Goal: Task Accomplishment & Management: Complete application form

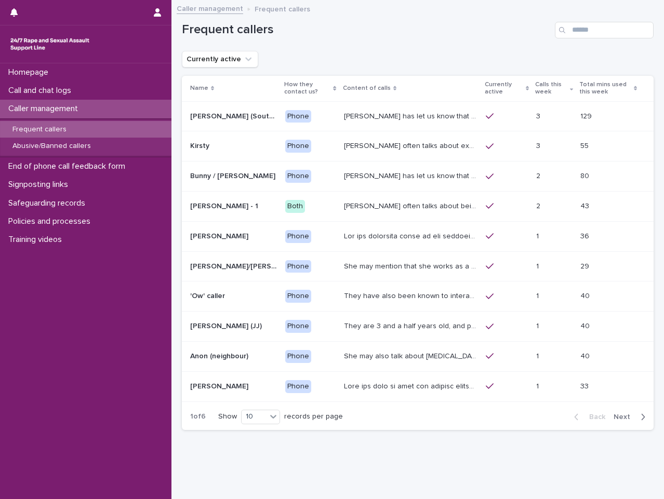
click at [286, 106] on div "Phone" at bounding box center [310, 116] width 50 height 21
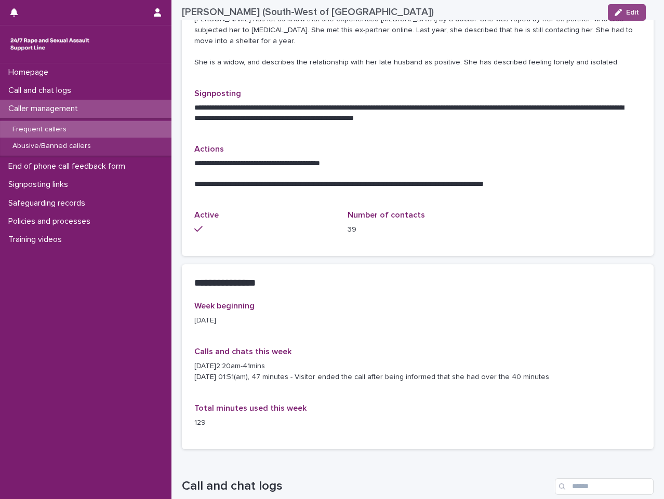
scroll to position [544, 0]
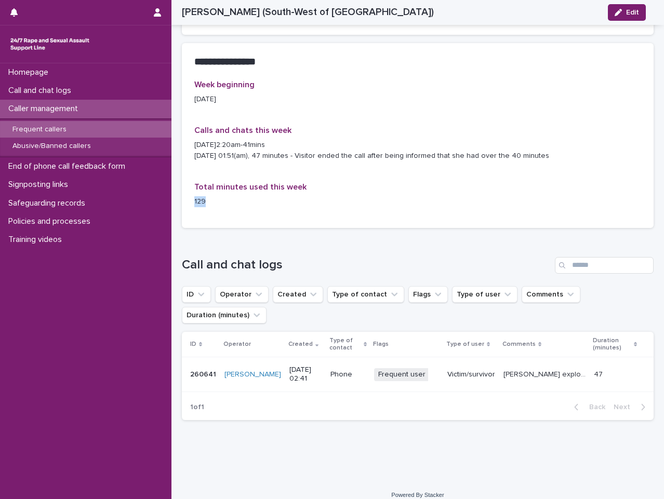
drag, startPoint x: 212, startPoint y: 189, endPoint x: 184, endPoint y: 191, distance: 27.6
click at [184, 191] on div "Week beginning [DATE] Calls and chats this week [DATE]2:20am-41mins [DATE] 01:5…" at bounding box center [418, 154] width 472 height 148
click at [248, 182] on div "Total minutes used this week 129" at bounding box center [264, 198] width 141 height 33
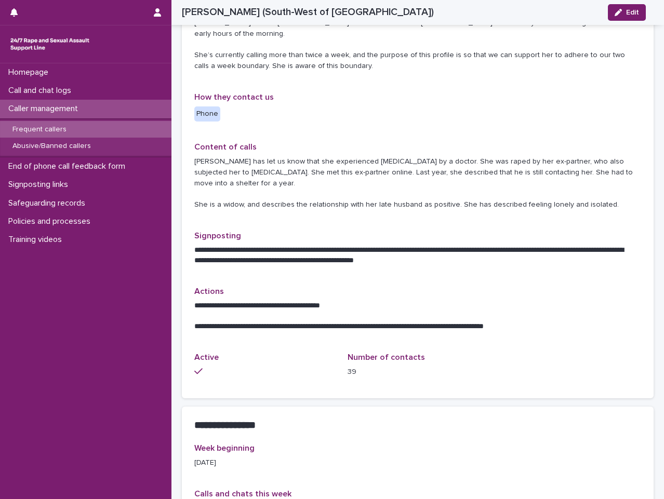
scroll to position [0, 0]
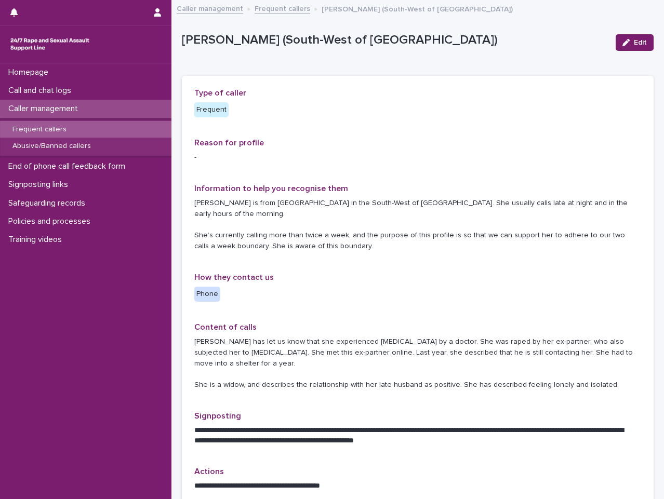
click at [88, 134] on div "Frequent callers" at bounding box center [85, 129] width 171 height 17
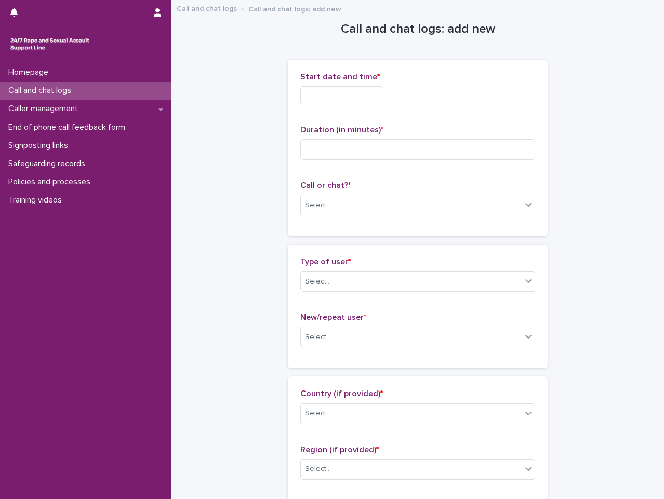
click at [312, 92] on input "text" at bounding box center [341, 95] width 82 height 18
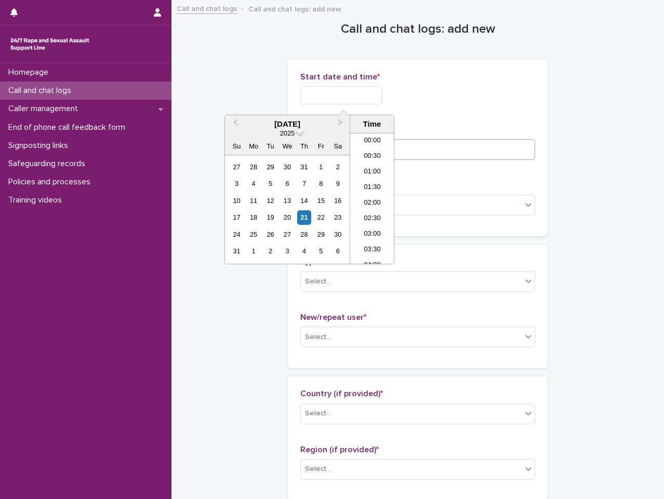
scroll to position [52, 0]
drag, startPoint x: 379, startPoint y: 201, endPoint x: 381, endPoint y: 208, distance: 7.6
click at [381, 208] on ul "00:00 00:30 01:00 01:30 02:00 02:30 03:00 03:30 04:00 04:30 05:00 05:30 06:00 0…" at bounding box center [372, 198] width 44 height 130
click at [364, 203] on li "03:30" at bounding box center [372, 199] width 44 height 16
type input "**********"
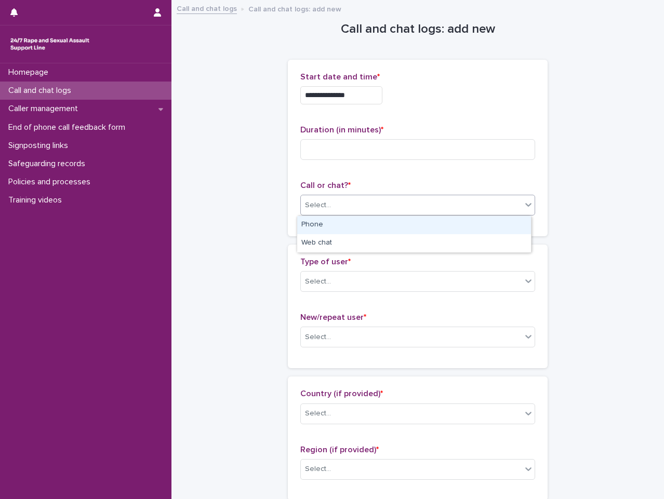
click at [361, 203] on div "Select..." at bounding box center [411, 205] width 221 height 17
click at [360, 230] on div "Phone" at bounding box center [414, 225] width 234 height 18
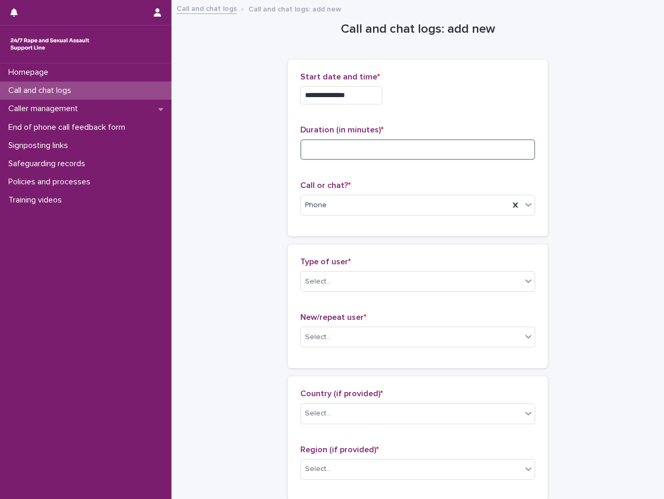
click at [407, 148] on input at bounding box center [417, 149] width 235 height 21
type input "*"
click at [461, 181] on p "Call or chat? *" at bounding box center [417, 186] width 235 height 10
click at [423, 278] on div "Select..." at bounding box center [411, 281] width 221 height 17
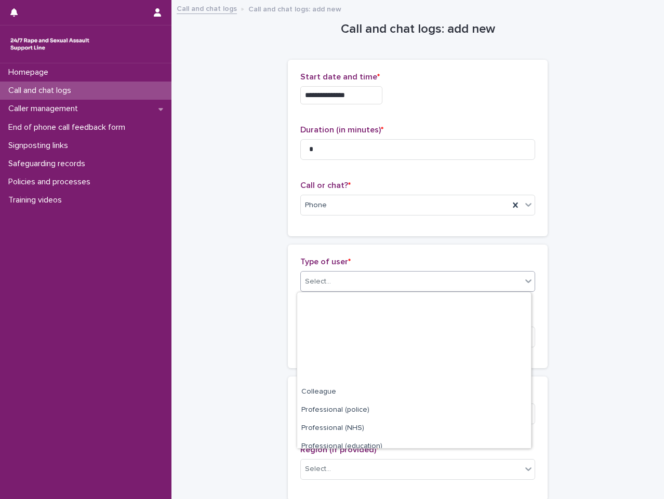
scroll to position [117, 0]
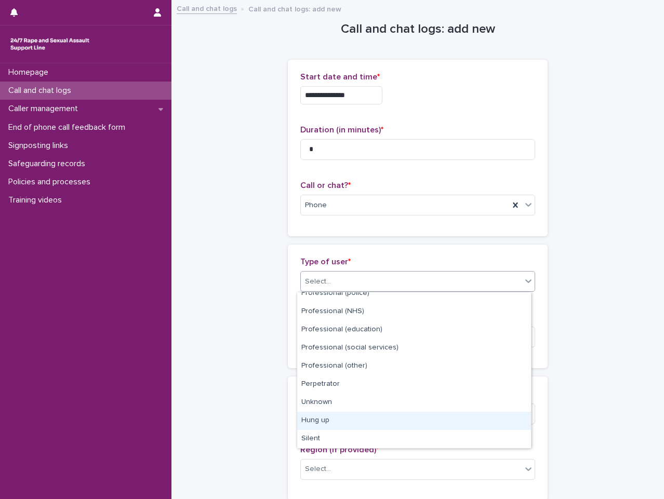
click at [384, 419] on div "Hung up" at bounding box center [414, 421] width 234 height 18
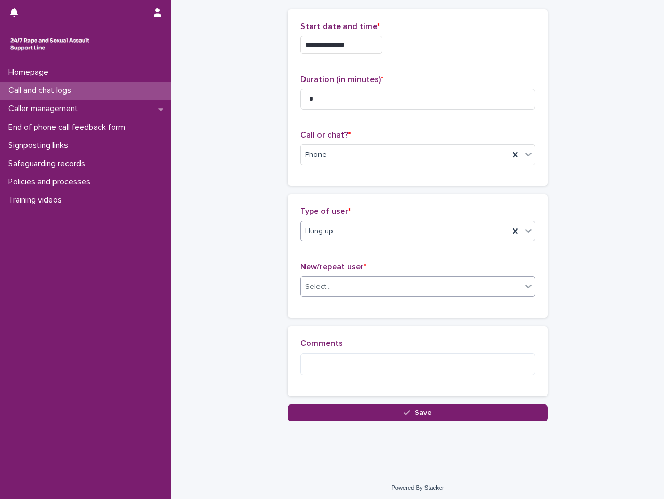
scroll to position [51, 0]
click at [389, 289] on div "Select..." at bounding box center [411, 286] width 221 height 17
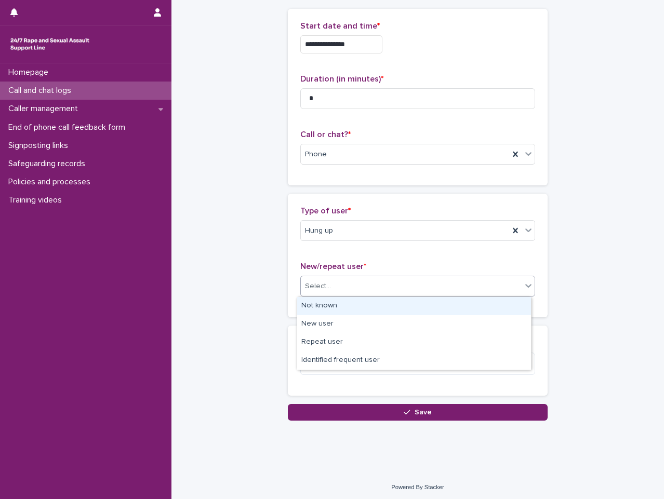
drag, startPoint x: 381, startPoint y: 315, endPoint x: 385, endPoint y: 306, distance: 9.5
click at [385, 306] on div "Not known" at bounding box center [414, 306] width 234 height 18
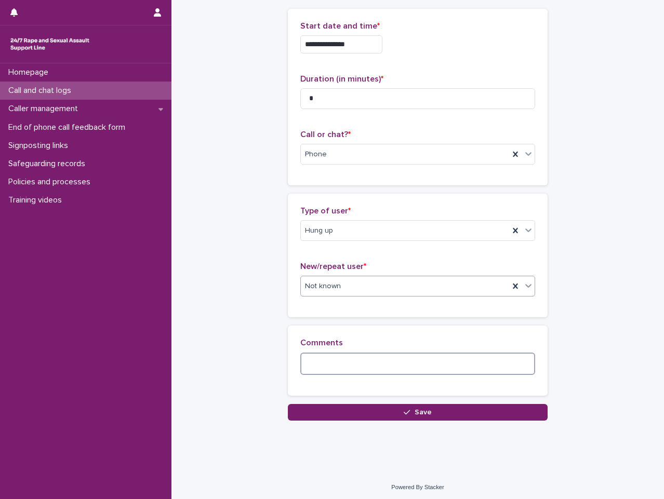
click at [401, 361] on textarea at bounding box center [417, 364] width 235 height 22
type textarea "*"
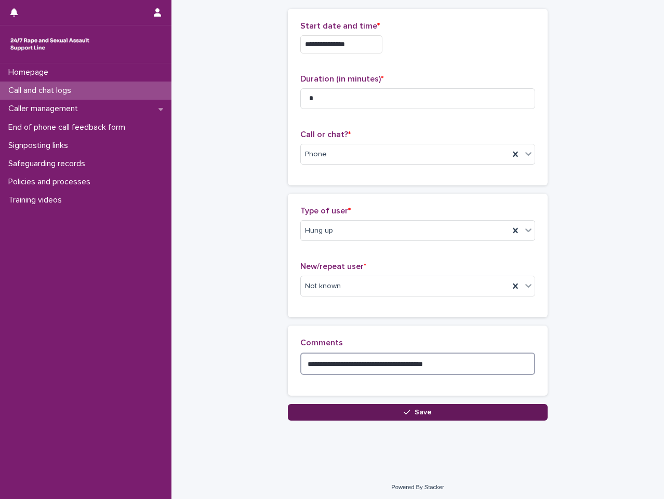
type textarea "**********"
click at [451, 413] on button "Save" at bounding box center [418, 412] width 260 height 17
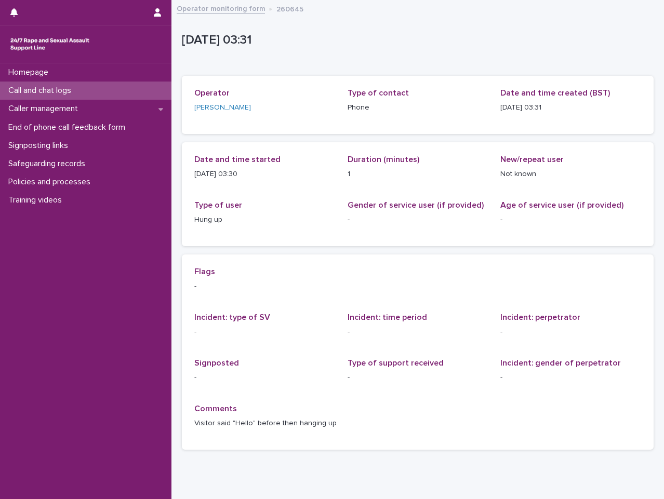
click at [232, 13] on link "Operator monitoring form" at bounding box center [221, 8] width 88 height 12
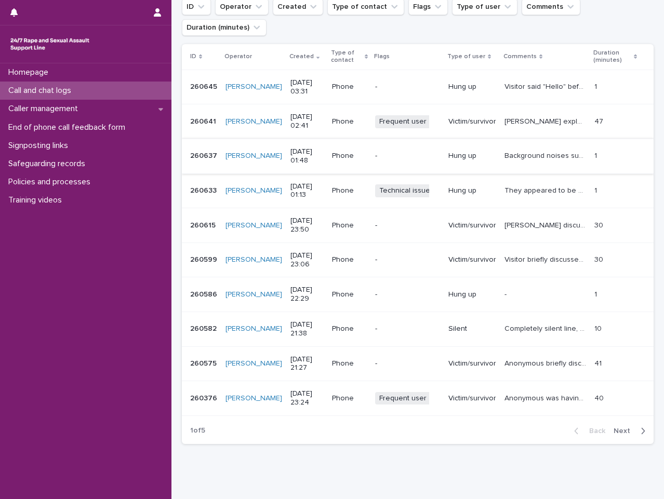
scroll to position [138, 0]
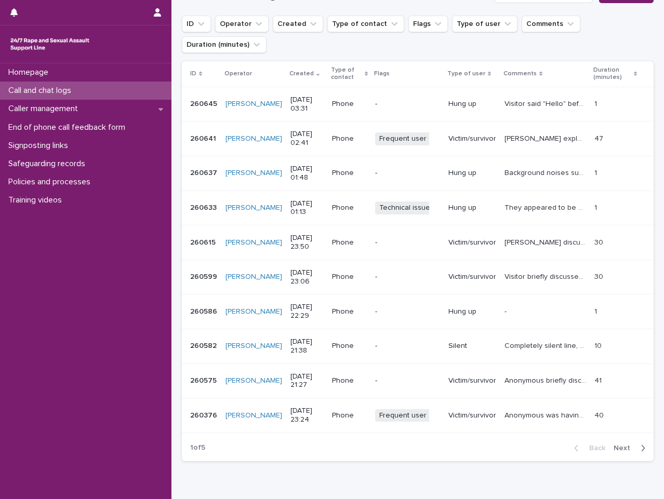
click at [626, 448] on span "Next" at bounding box center [624, 448] width 23 height 7
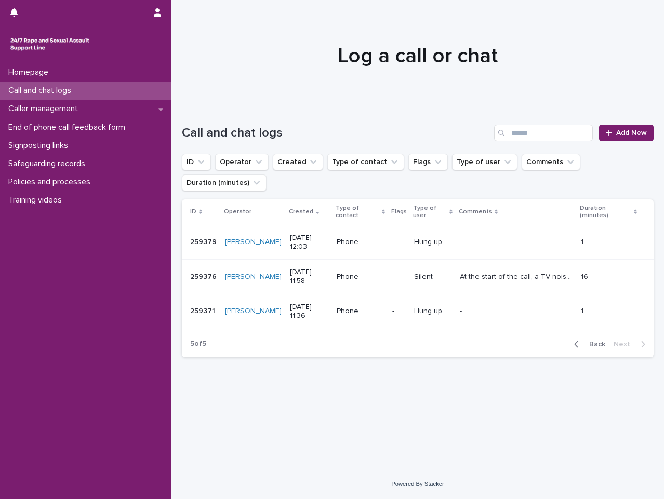
click at [592, 341] on span "Back" at bounding box center [594, 344] width 22 height 7
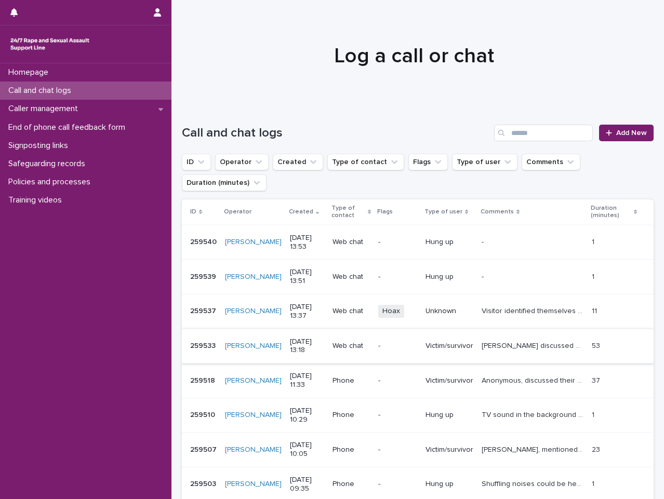
scroll to position [190, 0]
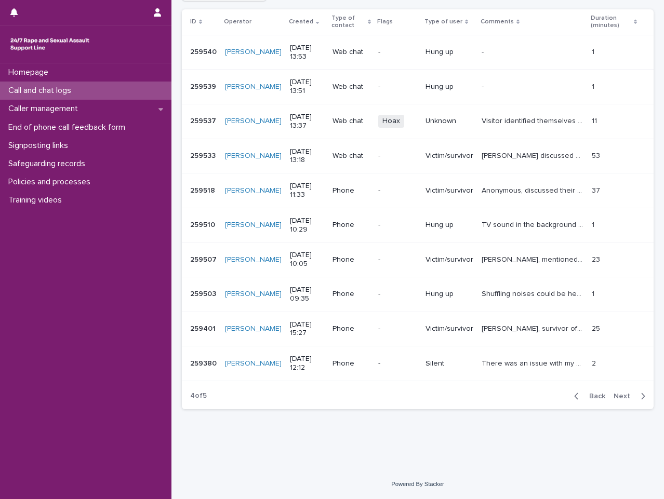
click at [590, 390] on div "Back Next" at bounding box center [610, 396] width 88 height 26
click at [591, 397] on span "Back" at bounding box center [594, 396] width 22 height 7
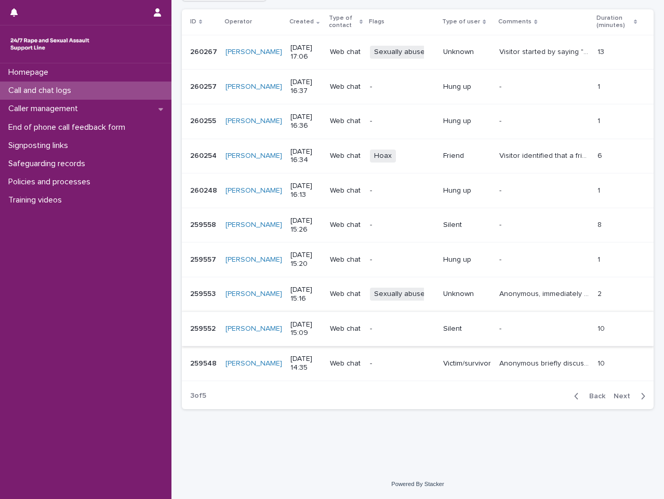
scroll to position [138, 0]
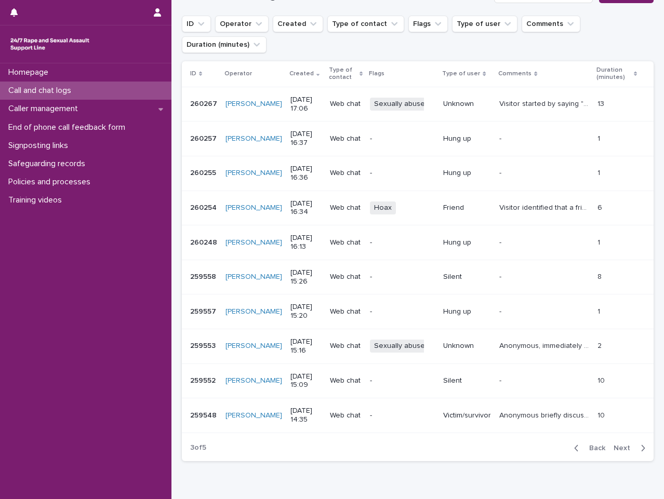
click at [585, 453] on div "Back Next" at bounding box center [610, 448] width 88 height 26
click at [588, 450] on span "Back" at bounding box center [594, 448] width 22 height 7
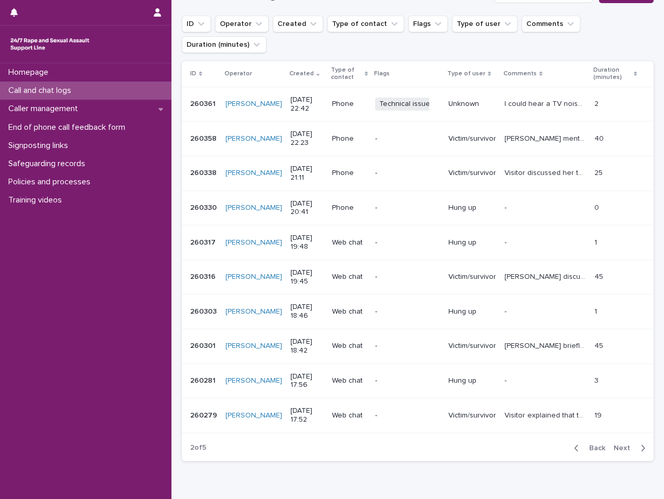
click at [588, 450] on span "Back" at bounding box center [594, 448] width 22 height 7
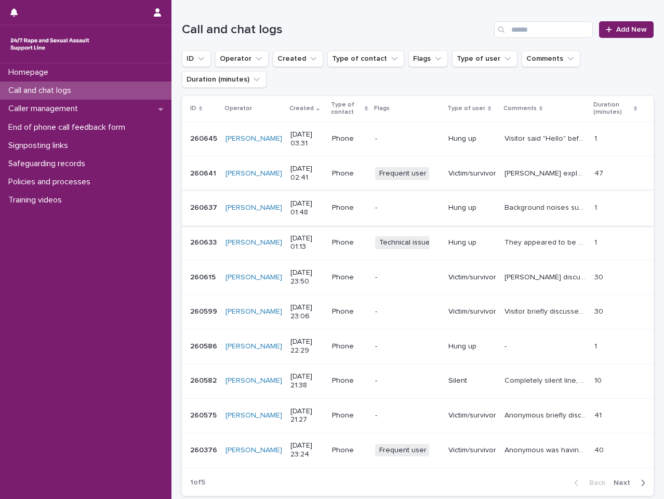
scroll to position [104, 0]
click at [106, 371] on div "Homepage Call and chat logs Caller management End of phone call feedback form S…" at bounding box center [85, 281] width 171 height 436
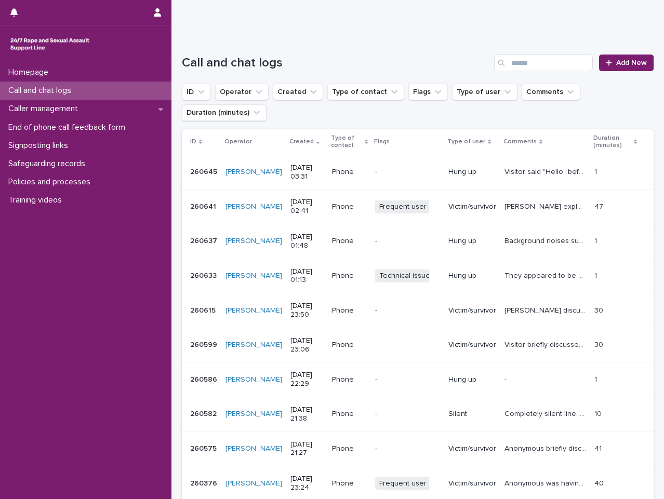
scroll to position [52, 0]
